Goal: Transaction & Acquisition: Purchase product/service

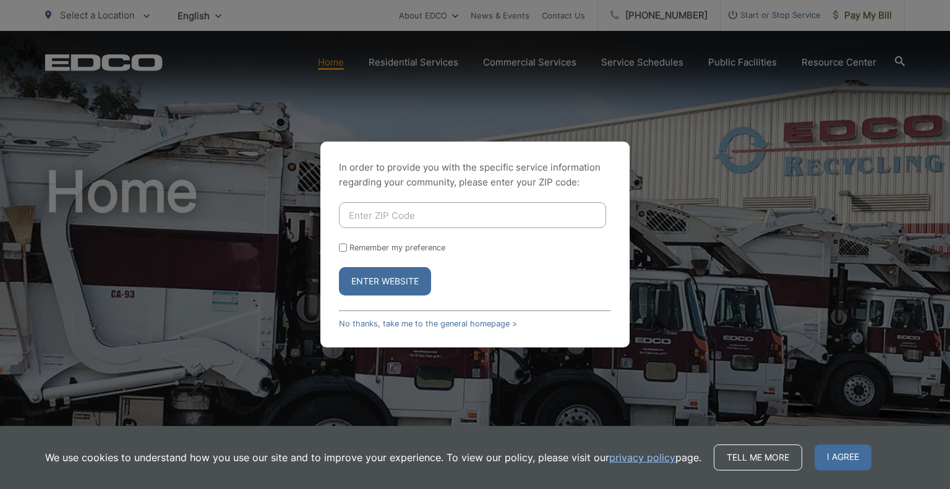
click at [457, 215] on input "Enter ZIP Code" at bounding box center [472, 215] width 267 height 26
type input "92026"
click at [341, 249] on input "Remember my preference" at bounding box center [343, 248] width 8 height 8
checkbox input "true"
click at [375, 276] on button "Enter Website" at bounding box center [385, 281] width 92 height 28
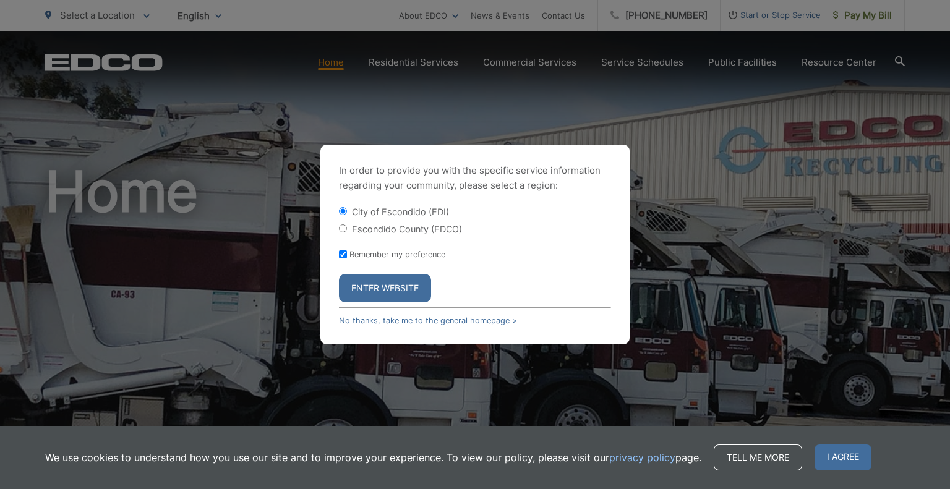
click at [341, 225] on input "Escondido County (EDCO)" at bounding box center [343, 229] width 8 height 8
radio input "true"
click at [388, 281] on button "Enter Website" at bounding box center [385, 288] width 92 height 28
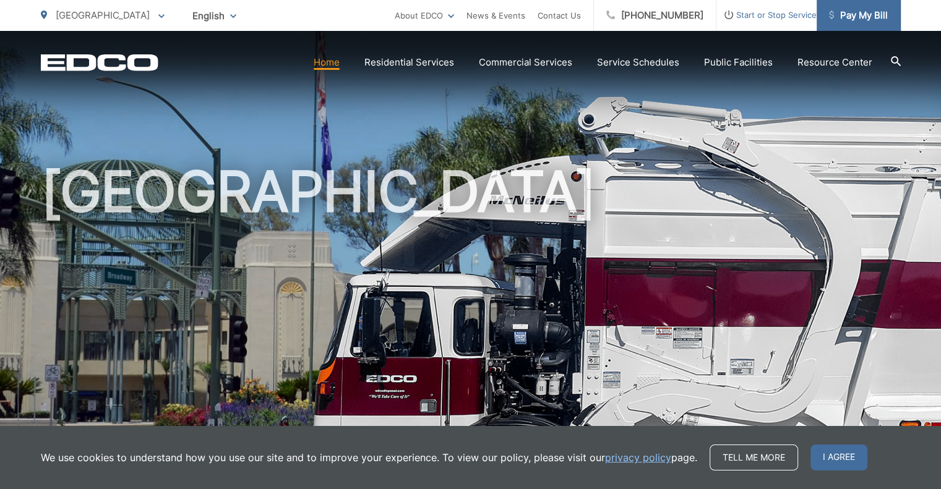
click at [868, 17] on span "Pay My Bill" at bounding box center [858, 15] width 59 height 15
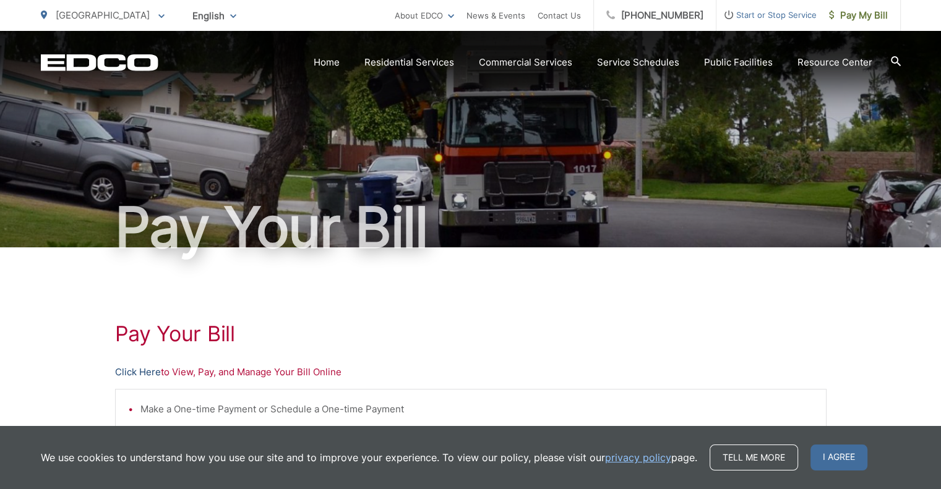
click at [137, 372] on link "Click Here" at bounding box center [138, 372] width 46 height 15
